Goal: Task Accomplishment & Management: Manage account settings

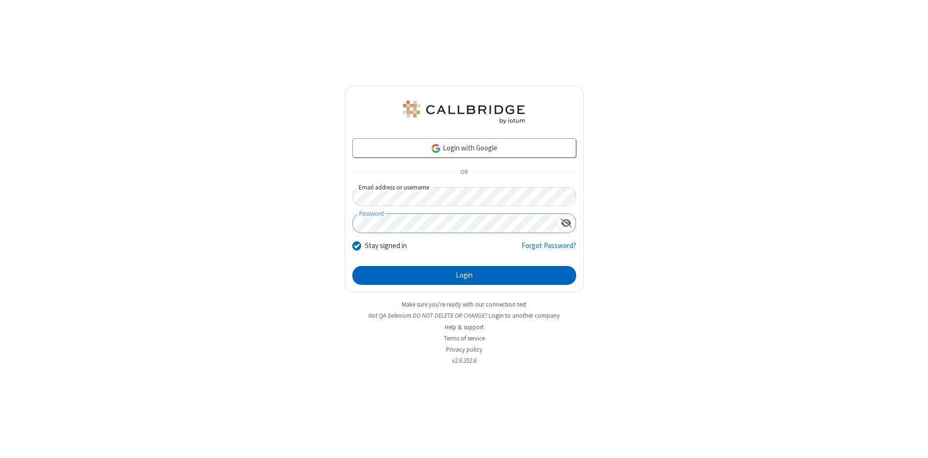
click at [464, 276] on button "Login" at bounding box center [464, 275] width 224 height 19
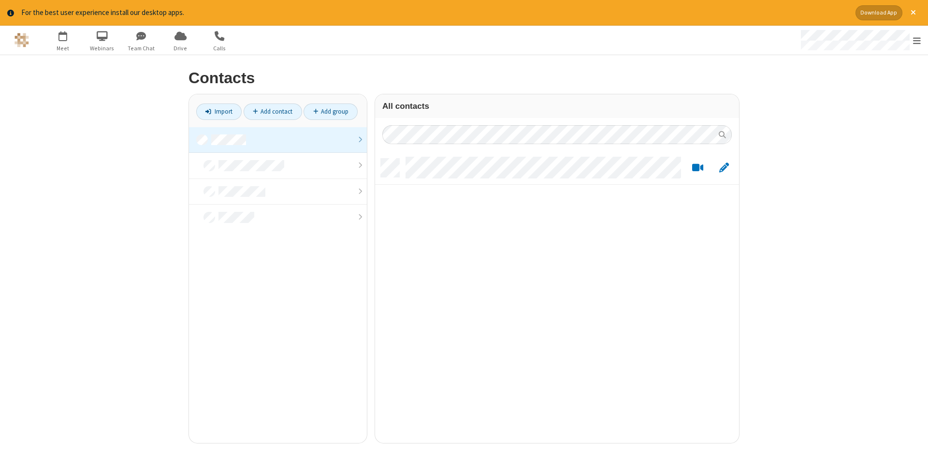
click at [278, 140] on link at bounding box center [278, 140] width 178 height 26
click at [273, 111] on link "Add contact" at bounding box center [273, 111] width 59 height 16
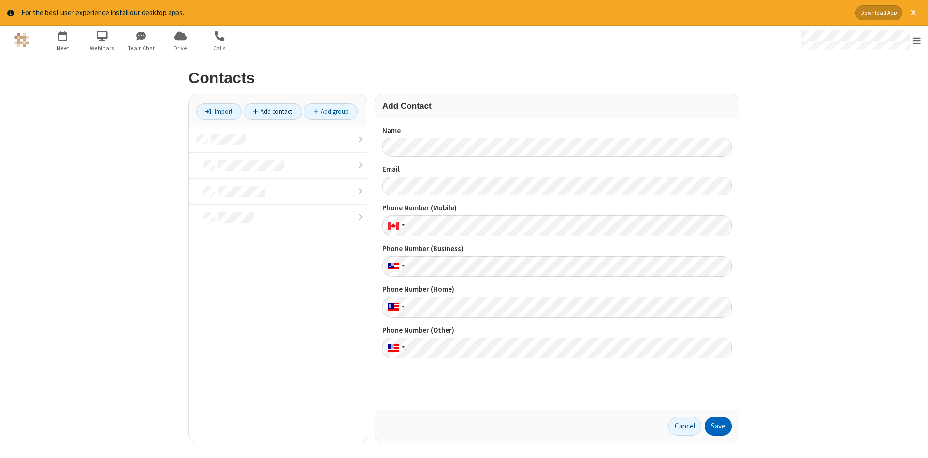
click at [719, 426] on button "Save" at bounding box center [718, 426] width 27 height 19
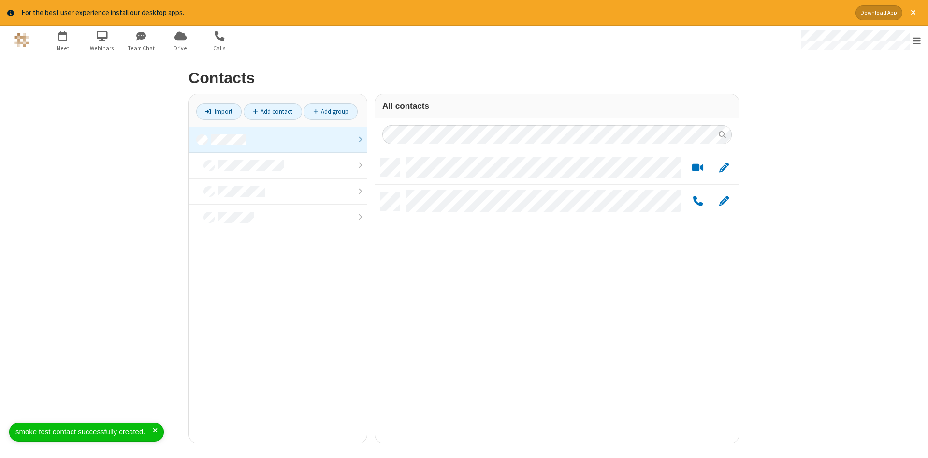
scroll to position [292, 364]
click at [273, 111] on link "Add contact" at bounding box center [273, 111] width 59 height 16
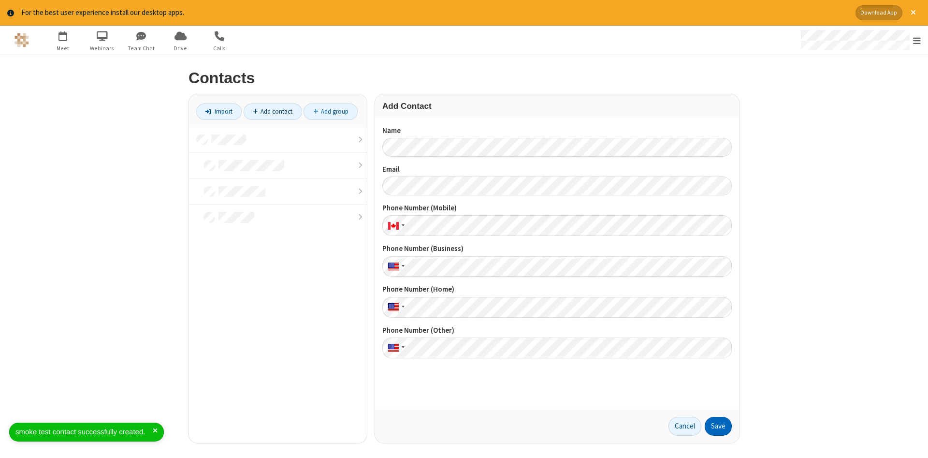
click at [719, 426] on button "Save" at bounding box center [718, 426] width 27 height 19
